Goal: Find specific page/section: Find specific page/section

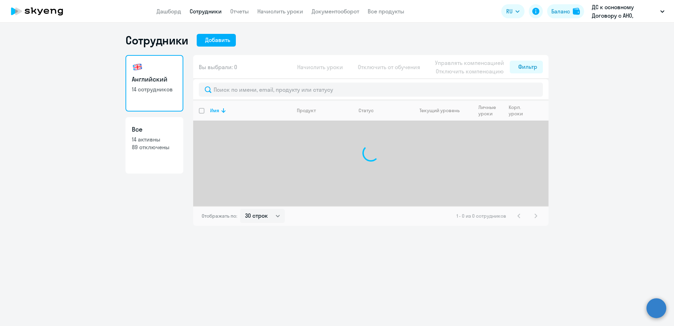
select select "30"
click at [198, 12] on link "Сотрудники" at bounding box center [206, 11] width 32 height 7
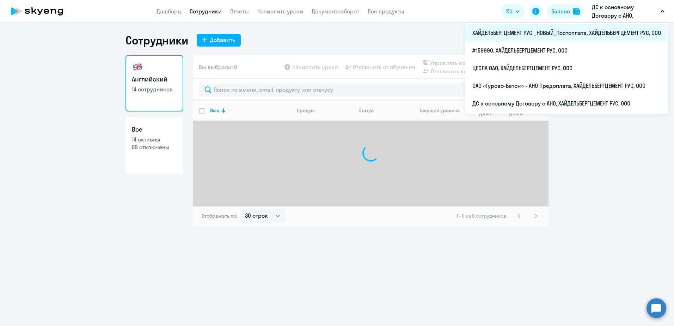
click at [580, 31] on li "ХАЙДЕЛЬБЕРГЦЕМЕНТ РУС _НОВЫЙ_Постоплата, ХАЙДЕЛЬБЕРГЦЕМЕНТ РУС, ООО" at bounding box center [566, 33] width 203 height 18
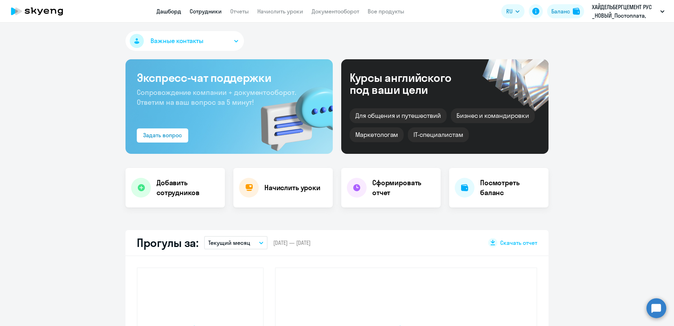
click at [208, 13] on link "Сотрудники" at bounding box center [206, 11] width 32 height 7
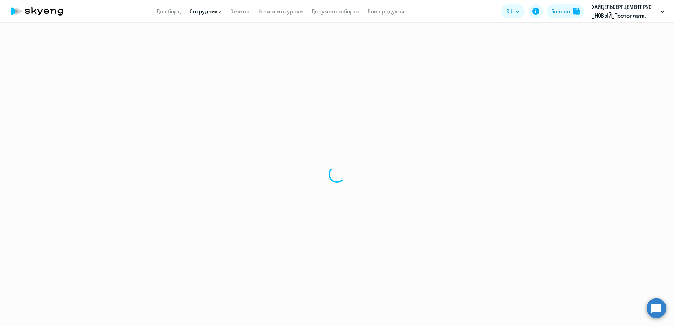
select select "30"
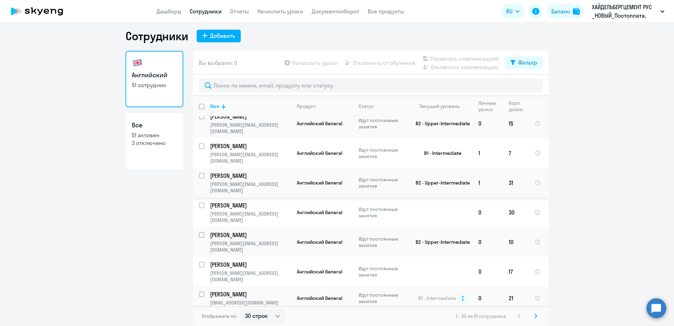
scroll to position [176, 0]
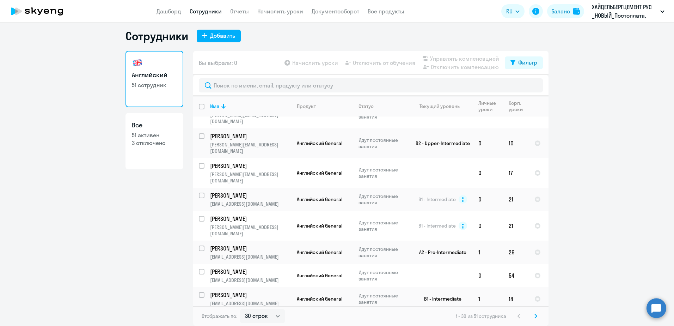
click at [534, 316] on icon at bounding box center [535, 315] width 3 height 5
